Goal: Task Accomplishment & Management: Use online tool/utility

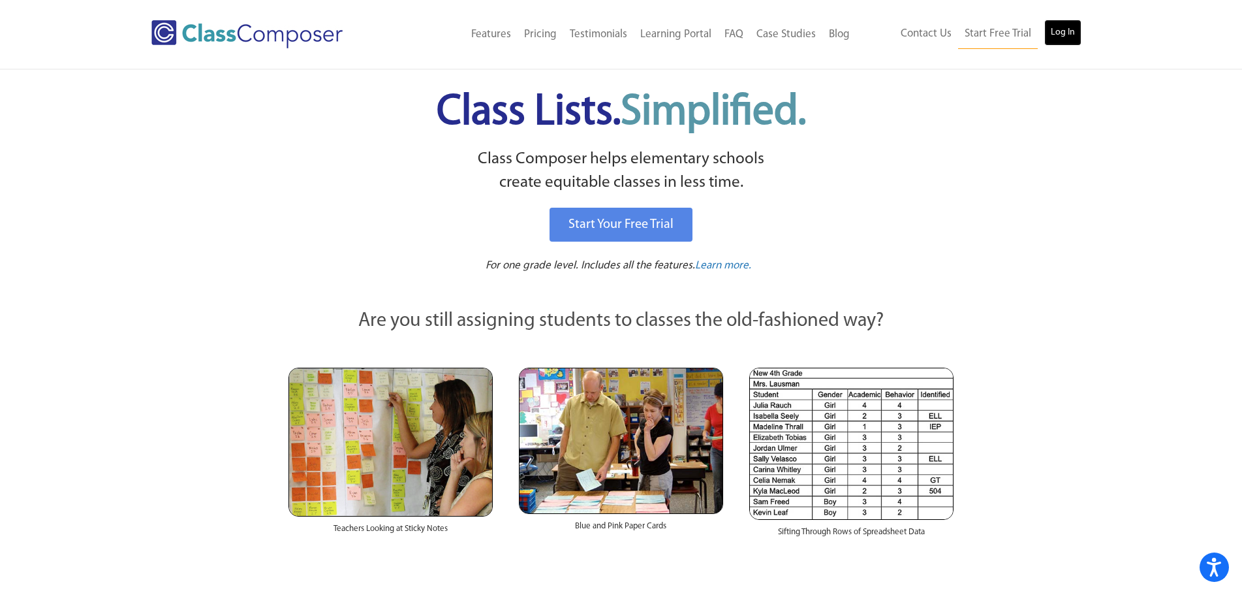
click at [1072, 40] on link "Log In" at bounding box center [1062, 33] width 37 height 26
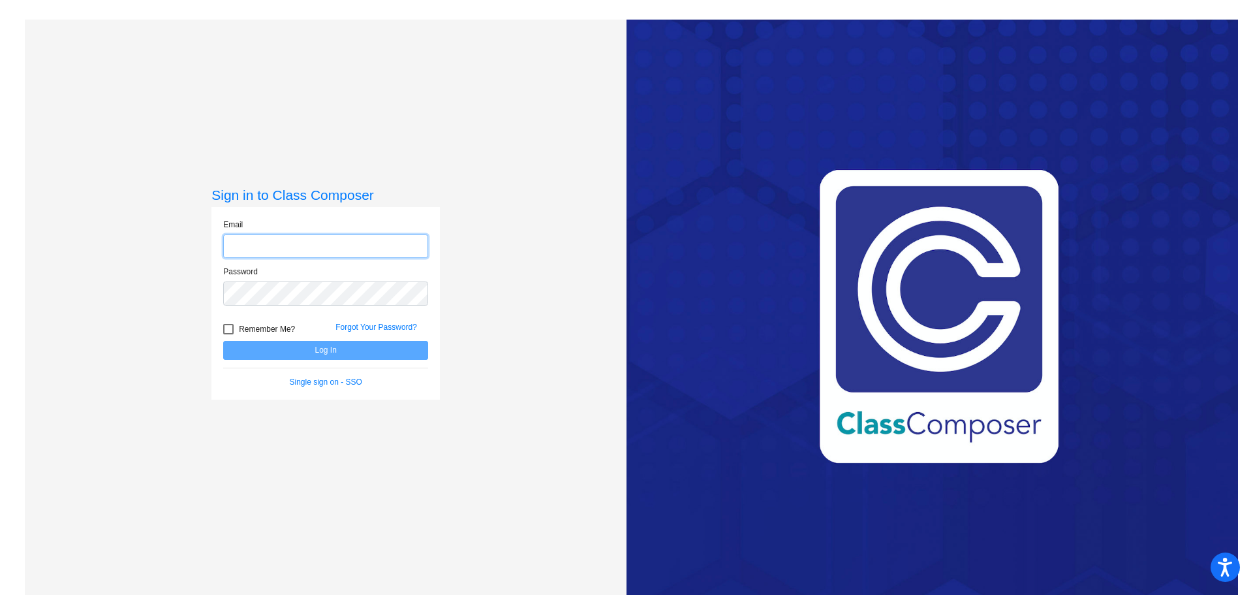
type input "[EMAIL_ADDRESS][DOMAIN_NAME]"
click at [376, 348] on button "Log In" at bounding box center [325, 350] width 205 height 19
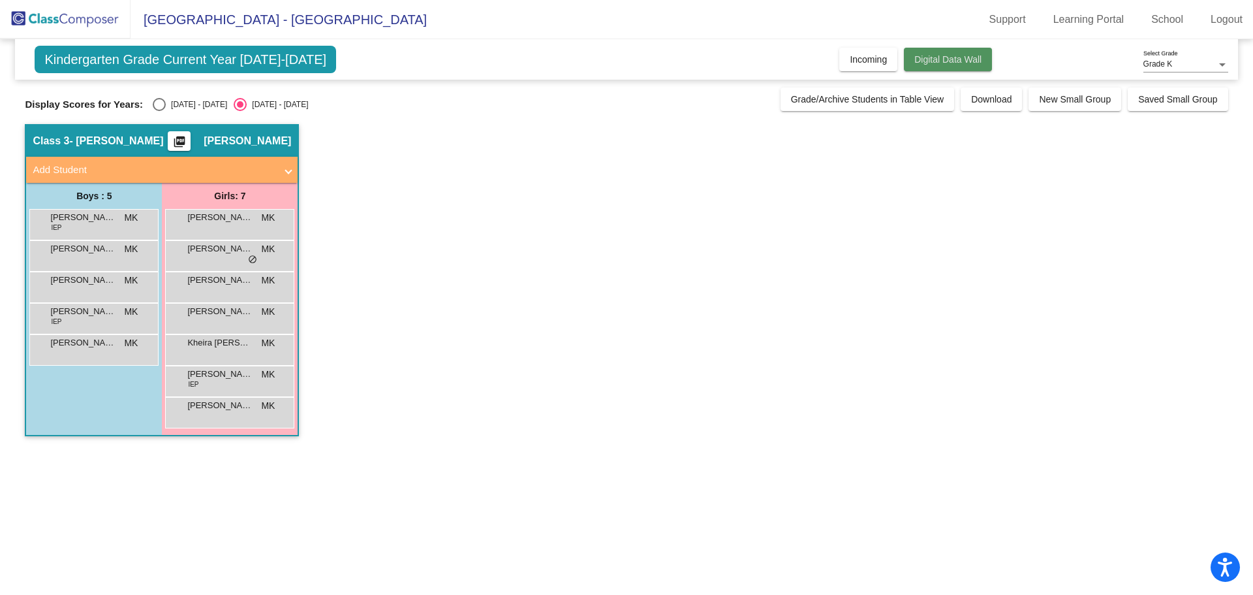
click at [974, 61] on span "Digital Data Wall" at bounding box center [947, 59] width 67 height 10
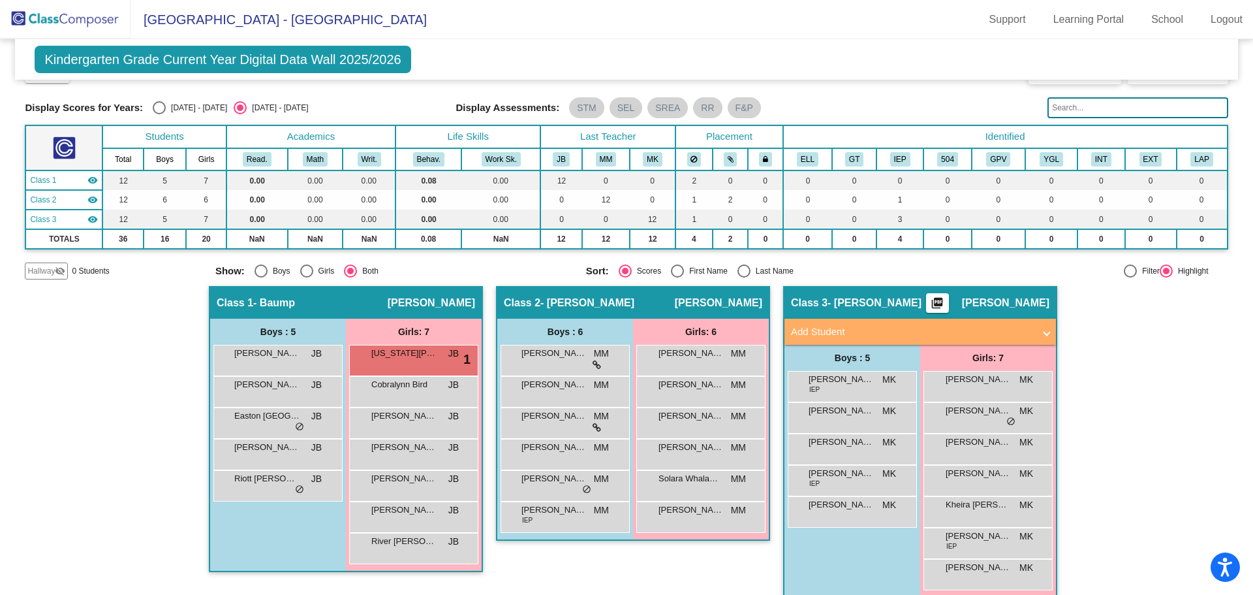
scroll to position [46, 0]
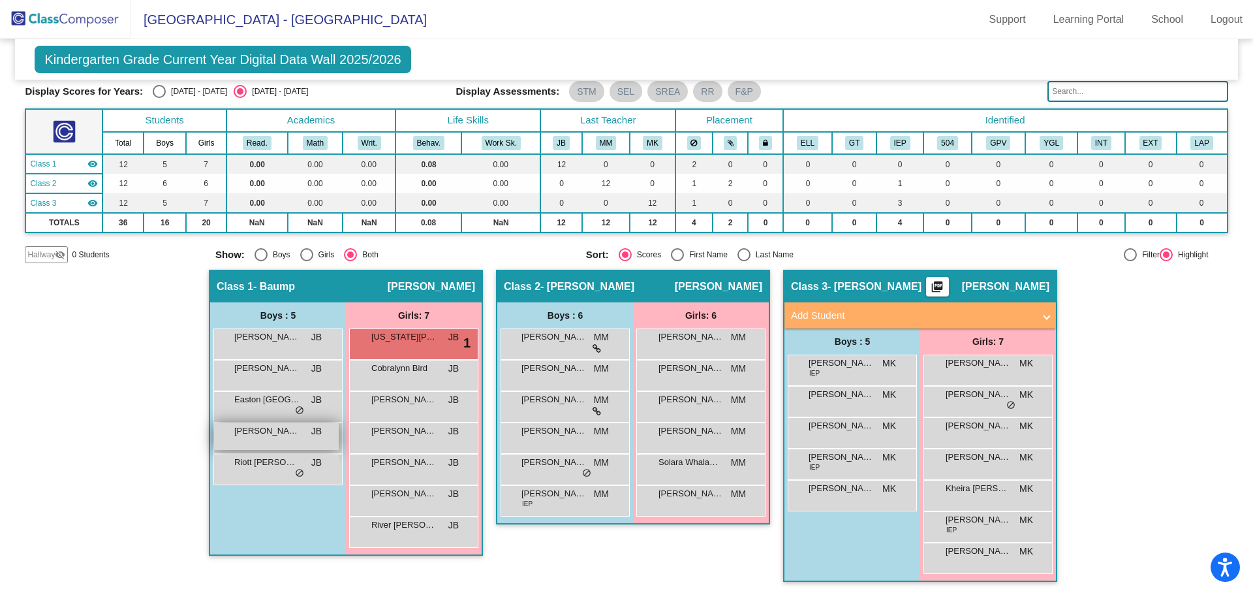
click at [270, 441] on div "[PERSON_NAME] BEAR JB lock do_not_disturb_alt" at bounding box center [276, 436] width 125 height 27
click at [1053, 44] on div "Kindergarten Grade Current Year Digital Data Wall 2025/2026 Add, Move, or Retai…" at bounding box center [626, 59] width 1222 height 40
